Goal: Complete application form

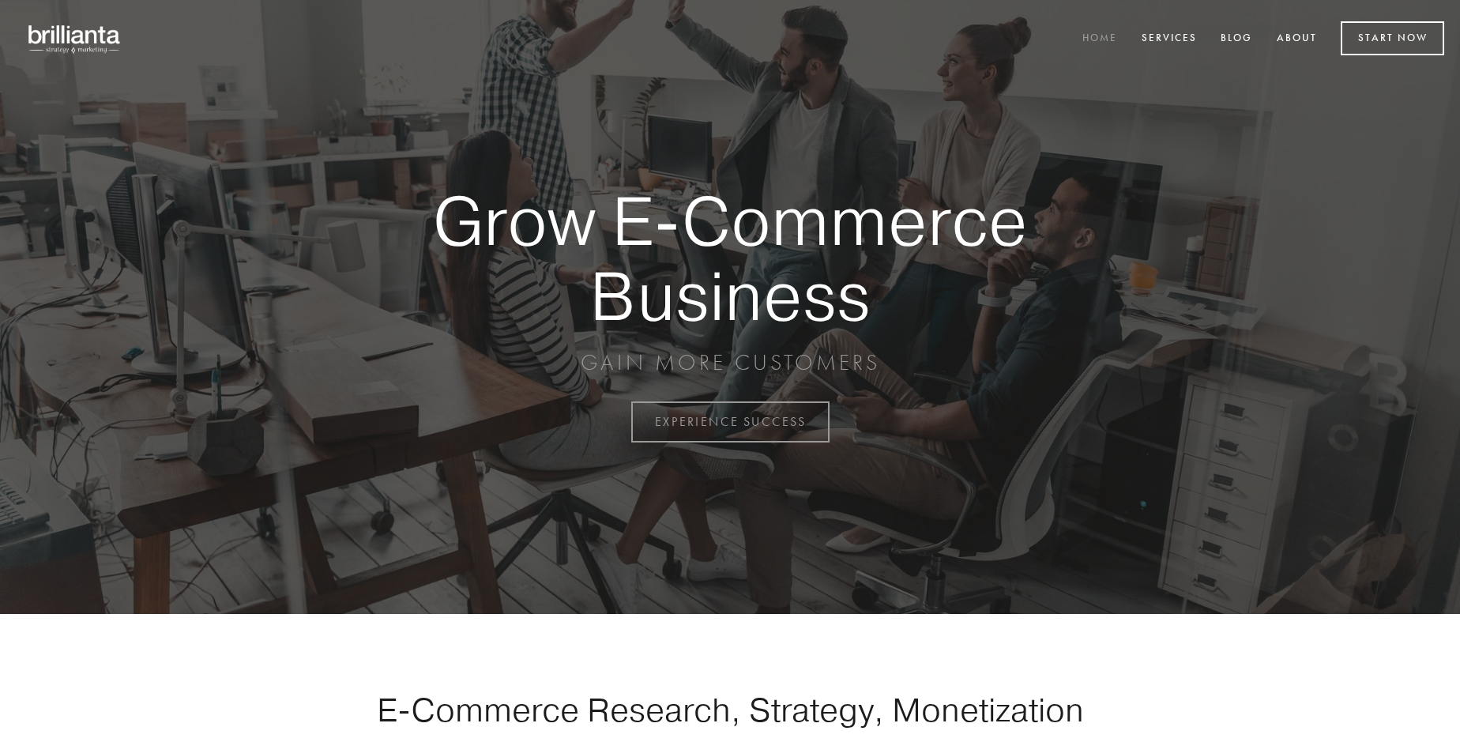
scroll to position [4141, 0]
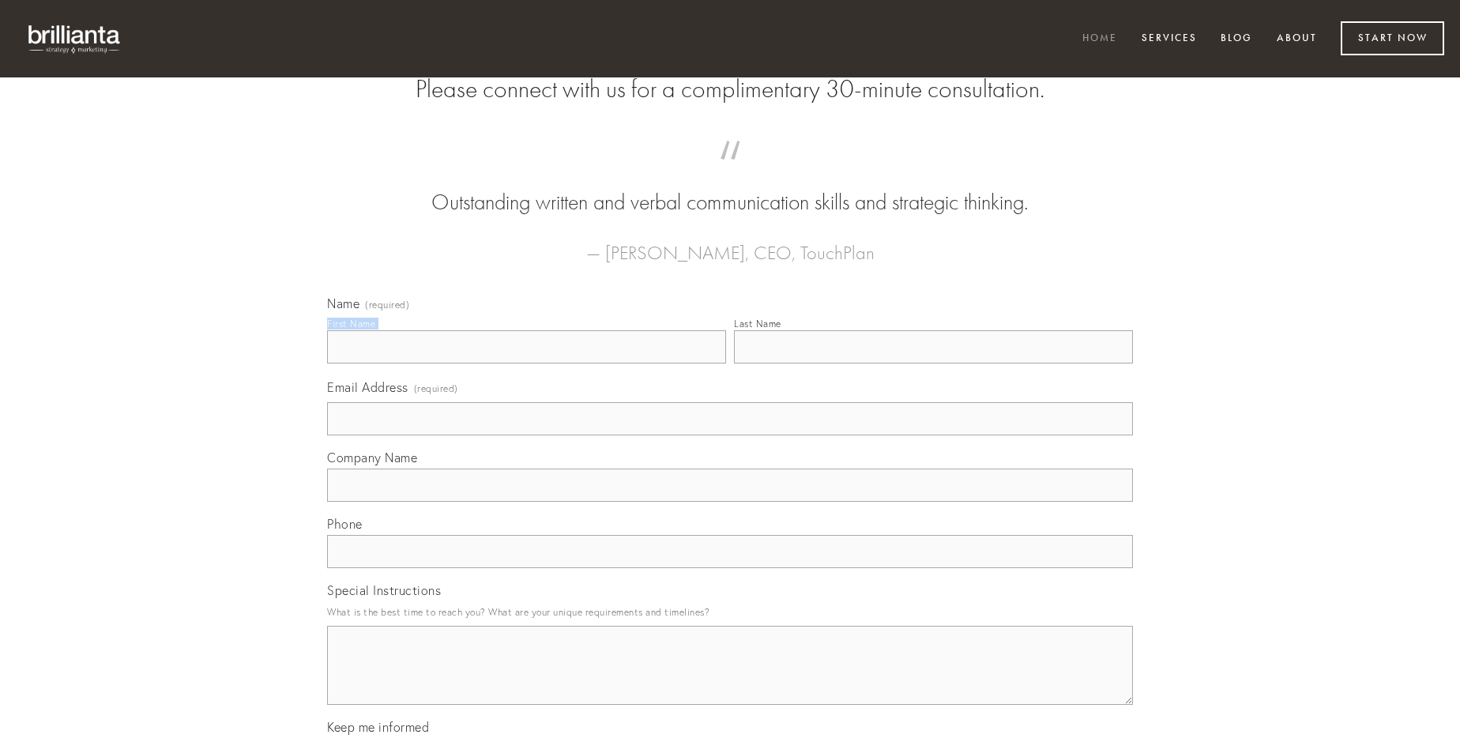
type input "[PERSON_NAME]"
click at [933, 363] on input "Last Name" at bounding box center [933, 346] width 399 height 33
type input "[PERSON_NAME]"
click at [730, 435] on input "Email Address (required)" at bounding box center [730, 418] width 806 height 33
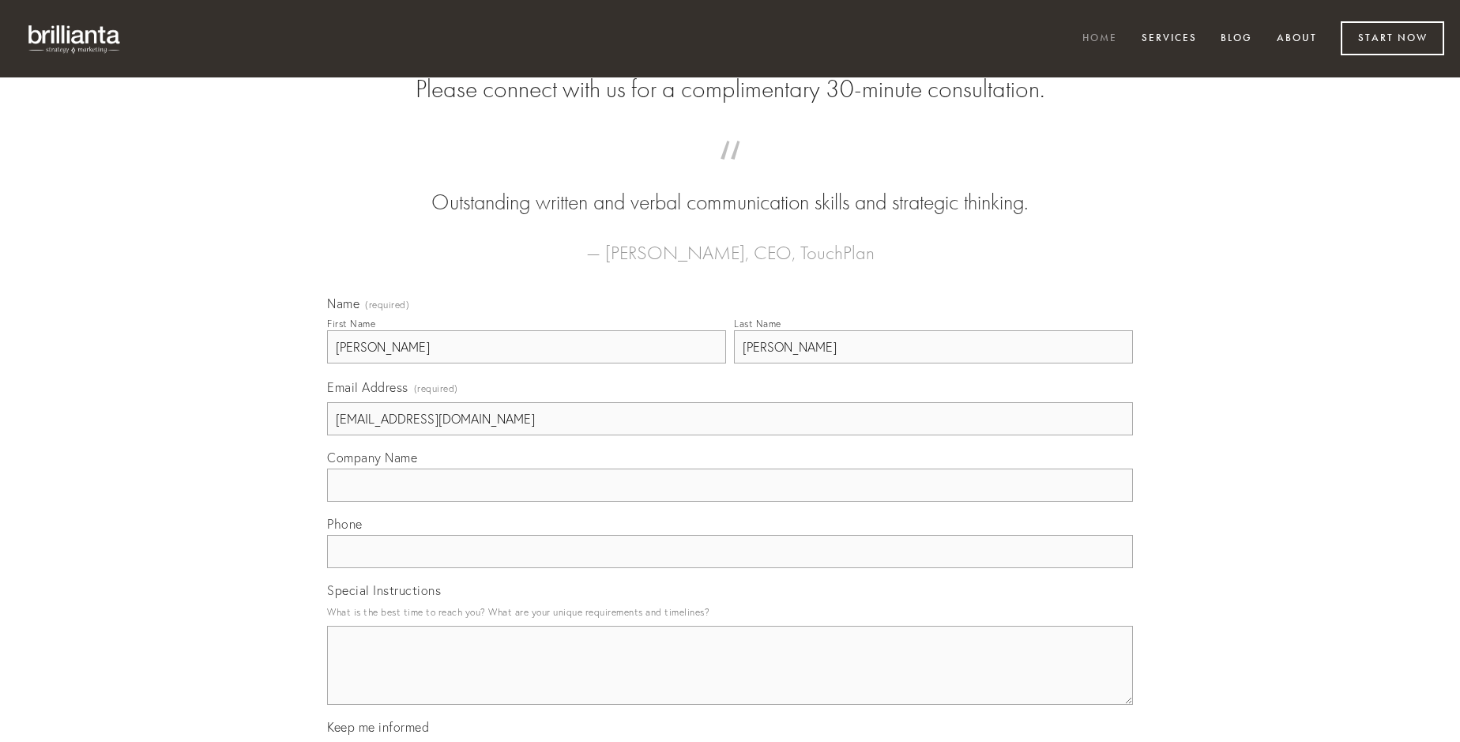
type input "[EMAIL_ADDRESS][DOMAIN_NAME]"
click at [730, 502] on input "Company Name" at bounding box center [730, 484] width 806 height 33
type input "carpo"
click at [730, 568] on input "text" at bounding box center [730, 551] width 806 height 33
click at [730, 679] on textarea "Special Instructions" at bounding box center [730, 665] width 806 height 79
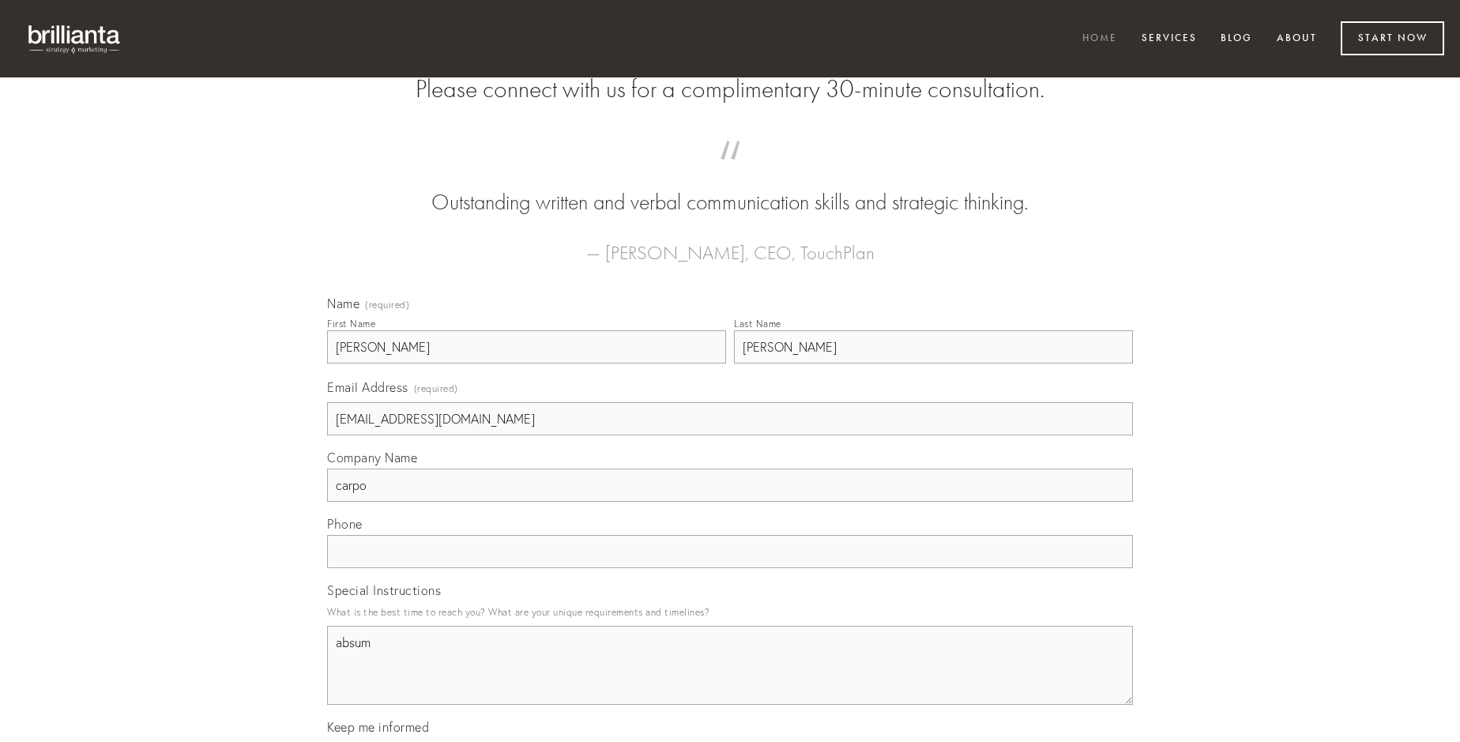
type textarea "absum"
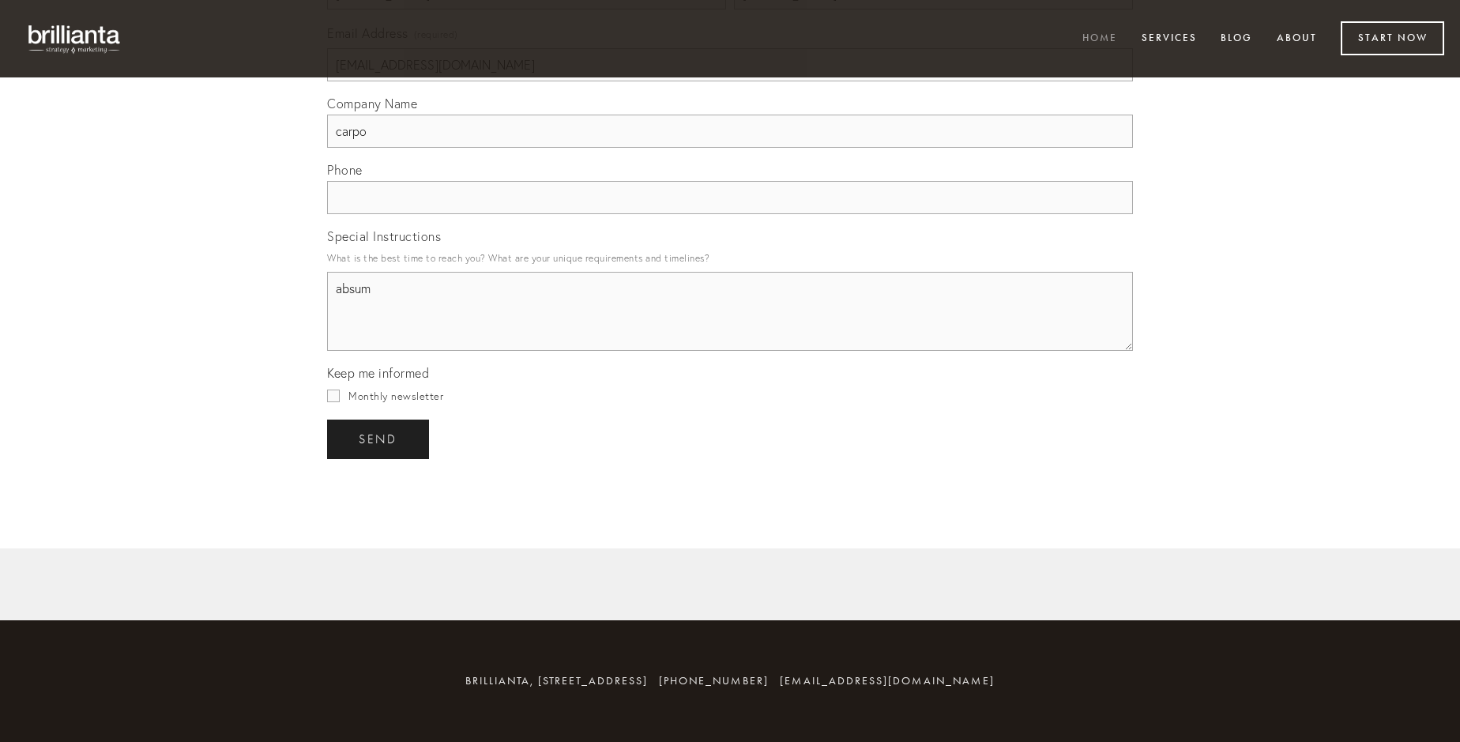
click at [379, 438] on span "send" at bounding box center [378, 439] width 39 height 14
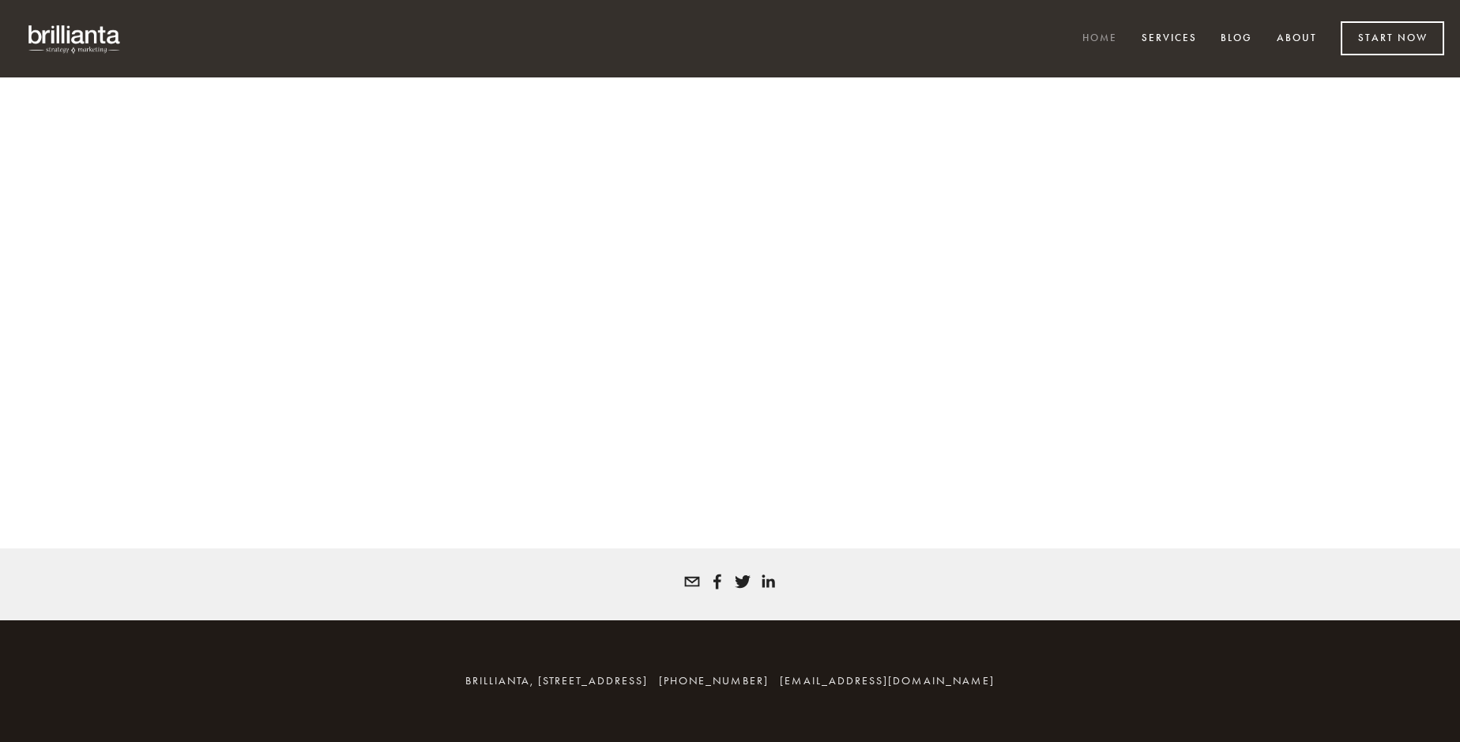
scroll to position [4119, 0]
